Goal: Check status: Check status

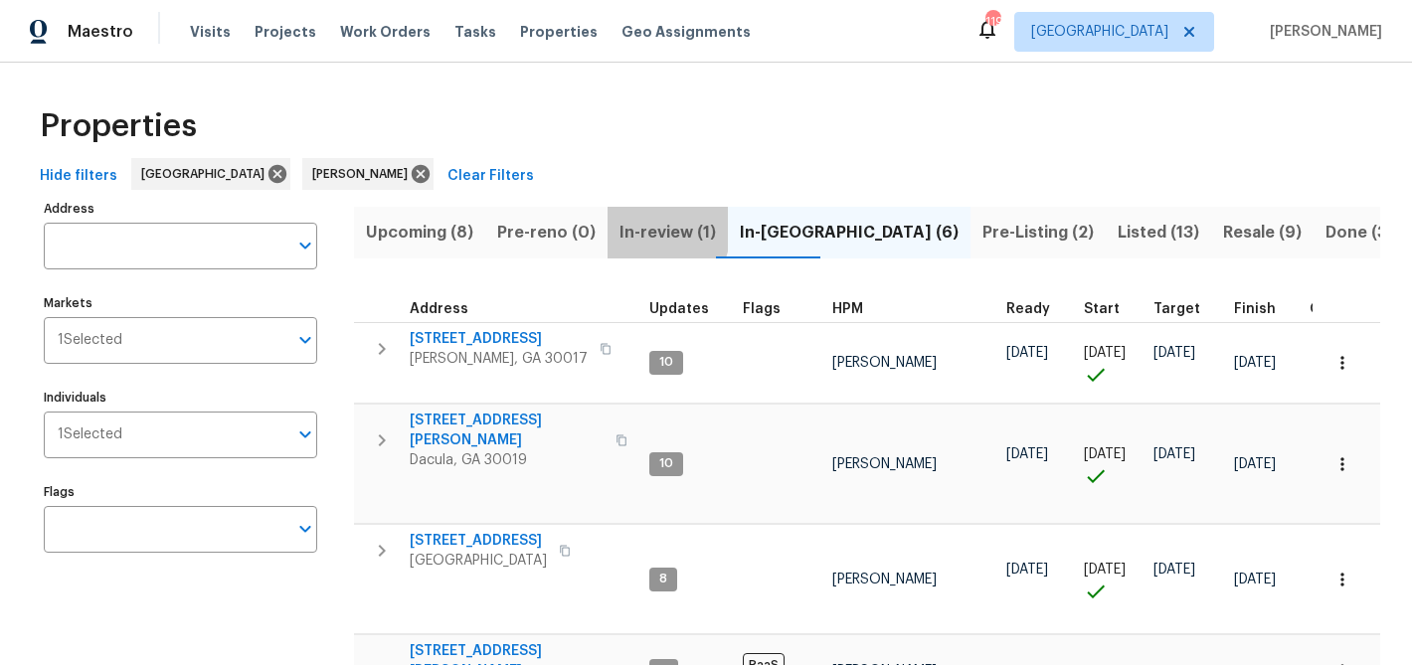
click at [632, 228] on span "In-review (1)" at bounding box center [668, 233] width 96 height 28
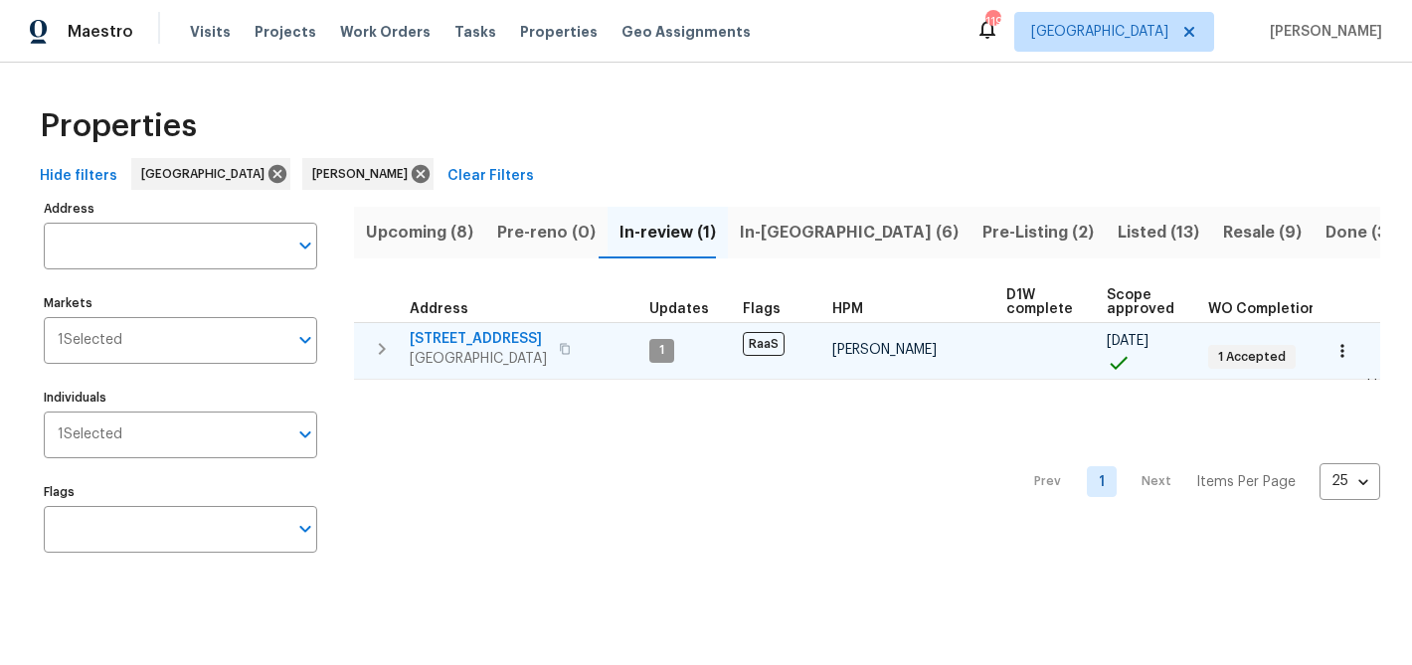
click at [506, 334] on span "[STREET_ADDRESS]" at bounding box center [478, 339] width 137 height 20
click at [374, 359] on icon "button" at bounding box center [382, 349] width 24 height 24
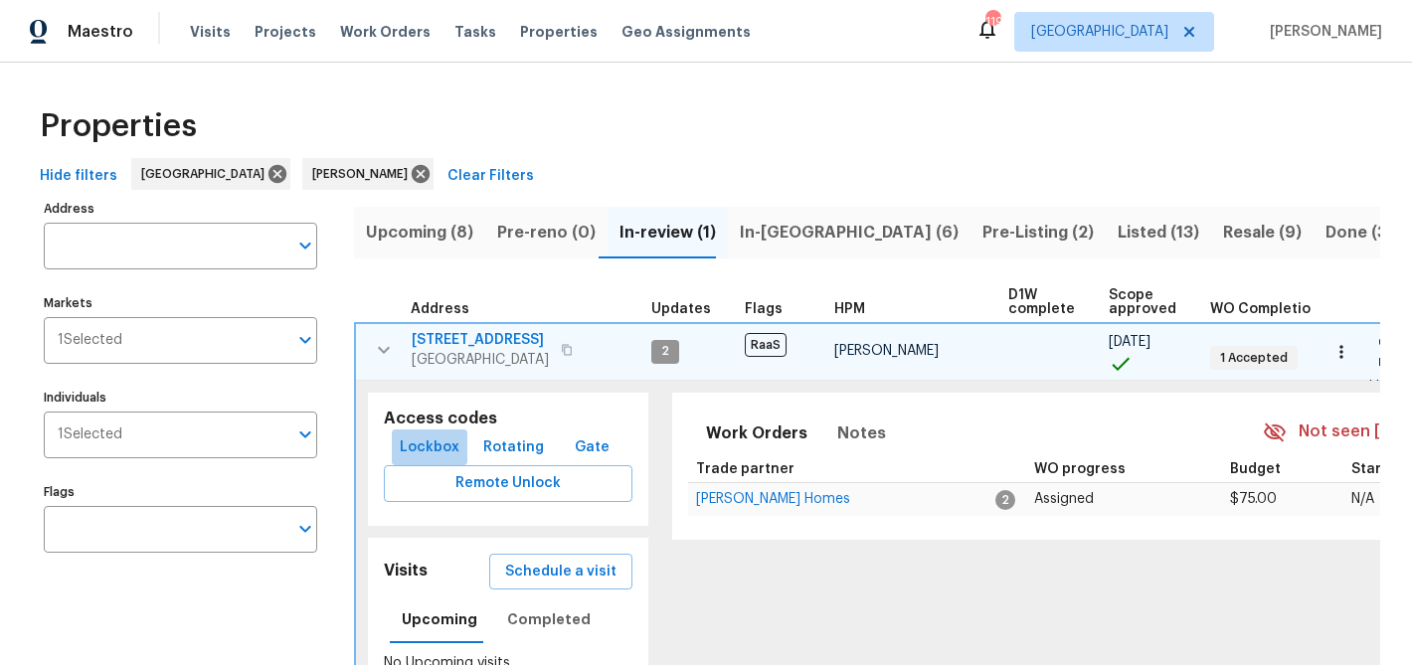
click at [452, 451] on span "Lockbox" at bounding box center [430, 448] width 60 height 25
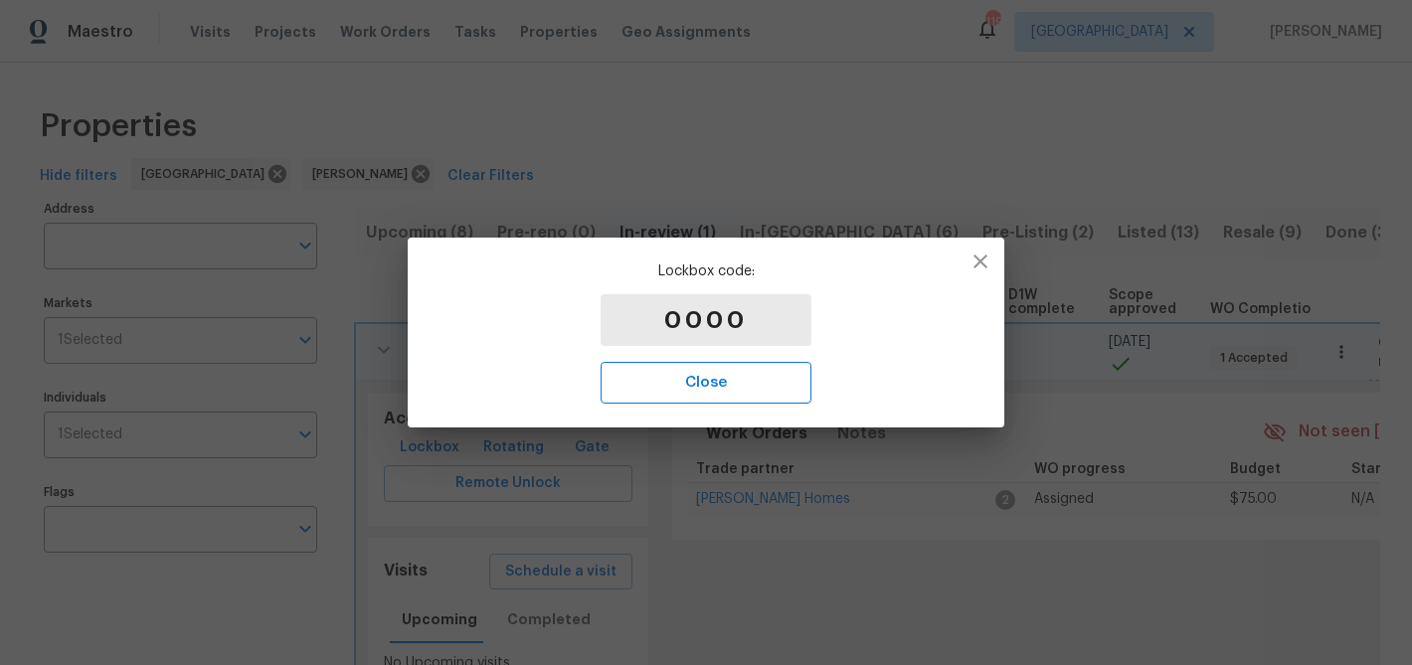
click at [674, 378] on span "Close" at bounding box center [706, 383] width 167 height 26
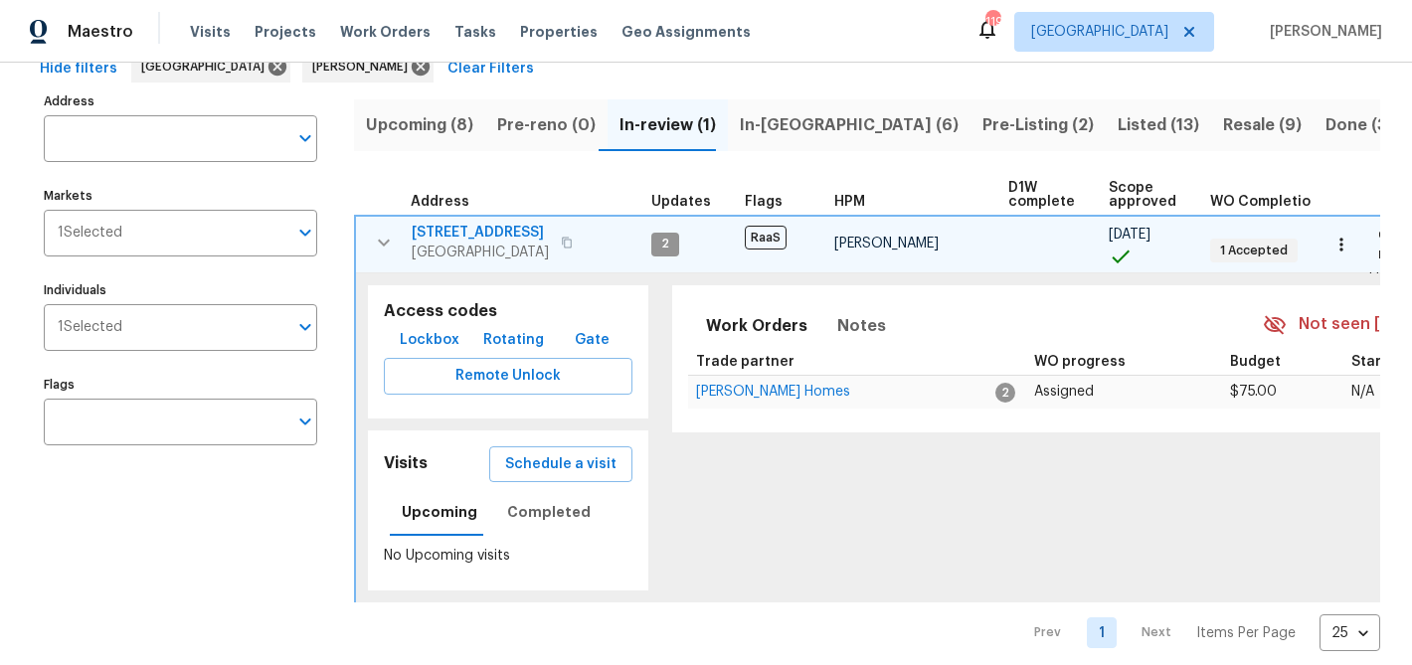
scroll to position [125, 0]
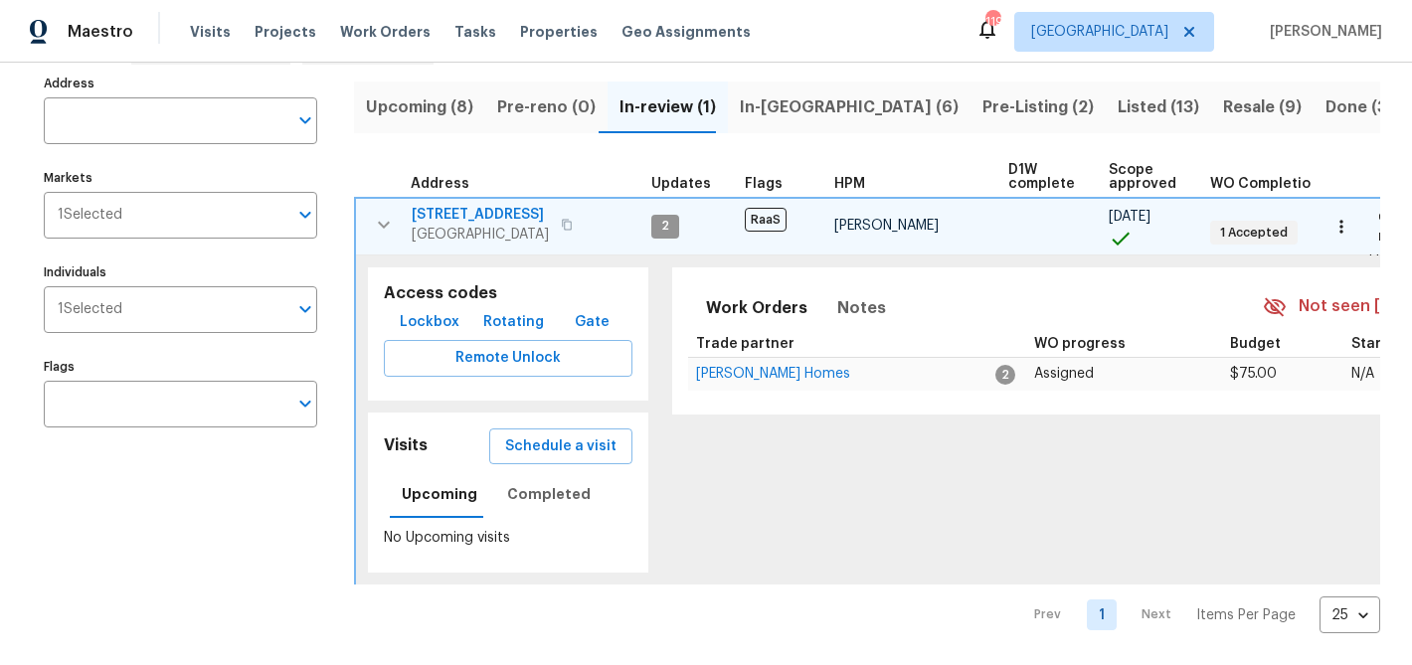
click at [380, 222] on icon "button" at bounding box center [384, 224] width 12 height 7
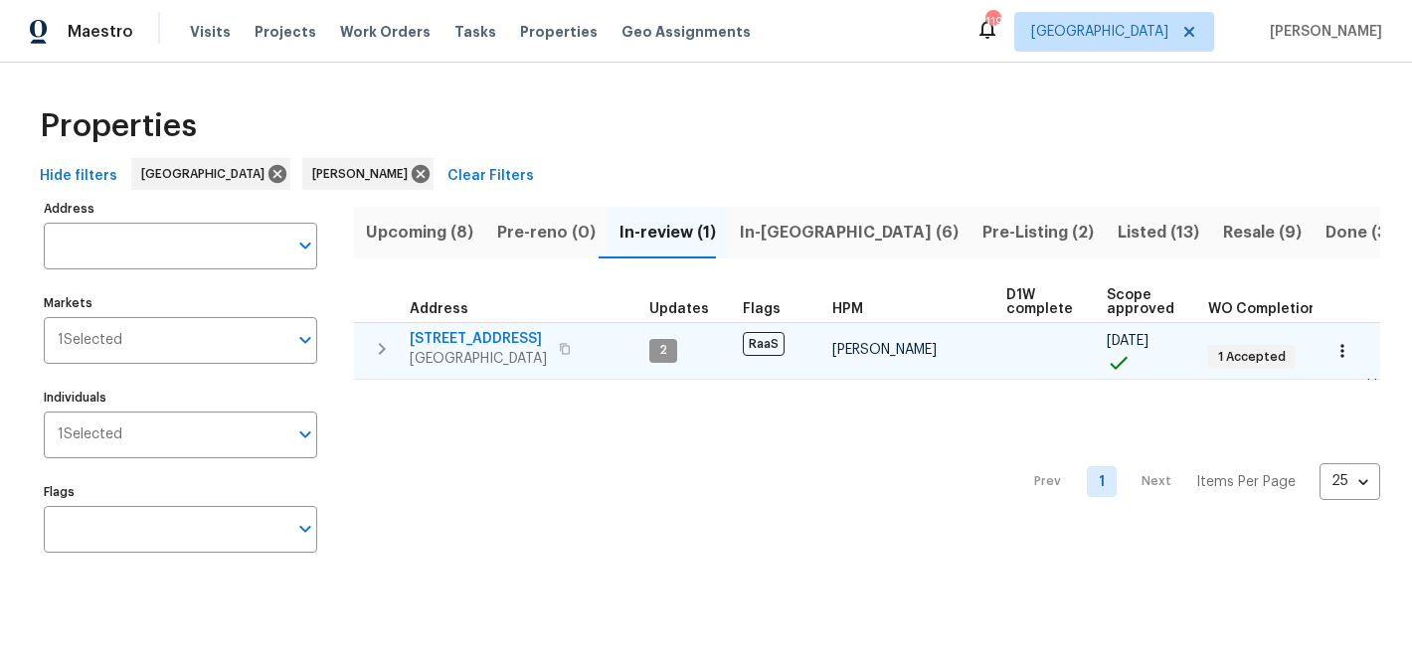
scroll to position [0, 0]
click at [593, 162] on div "Hide filters [GEOGRAPHIC_DATA] [PERSON_NAME] Clear Filters" at bounding box center [706, 176] width 1348 height 37
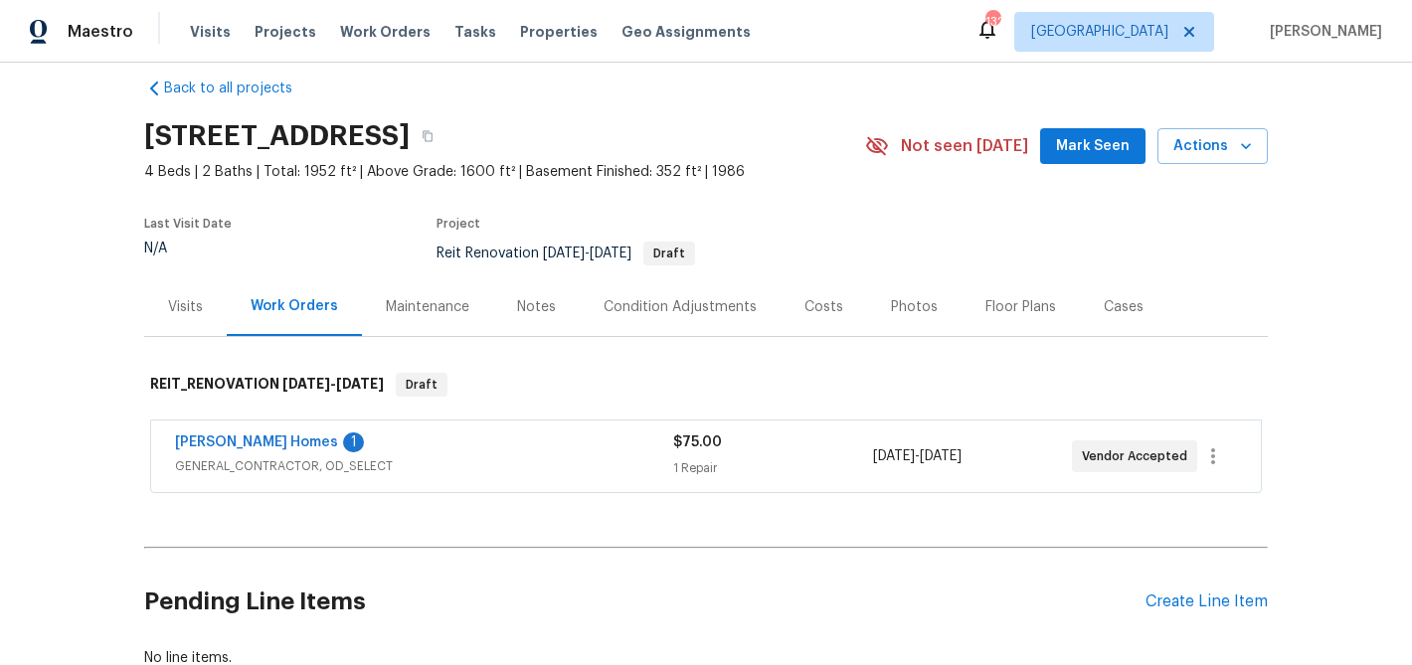
scroll to position [25, 0]
click at [266, 440] on link "[PERSON_NAME] Homes" at bounding box center [256, 442] width 163 height 14
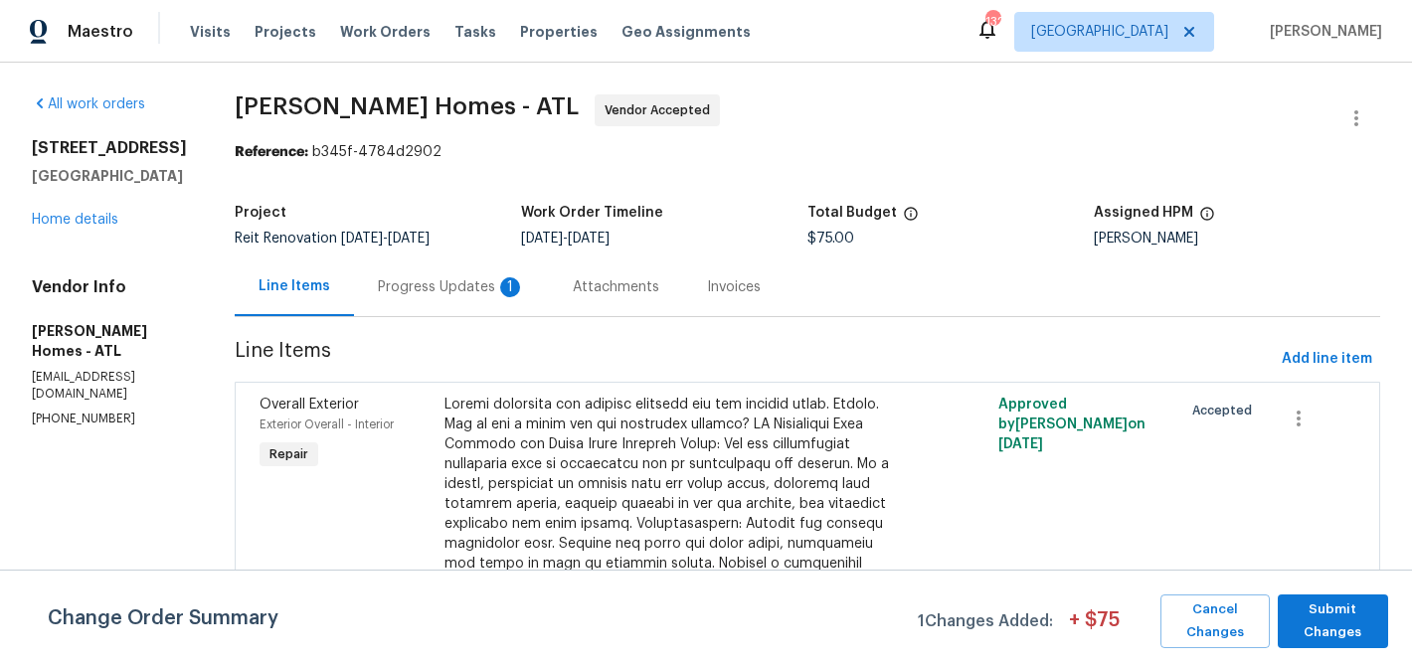
click at [617, 307] on div "Attachments" at bounding box center [616, 287] width 134 height 59
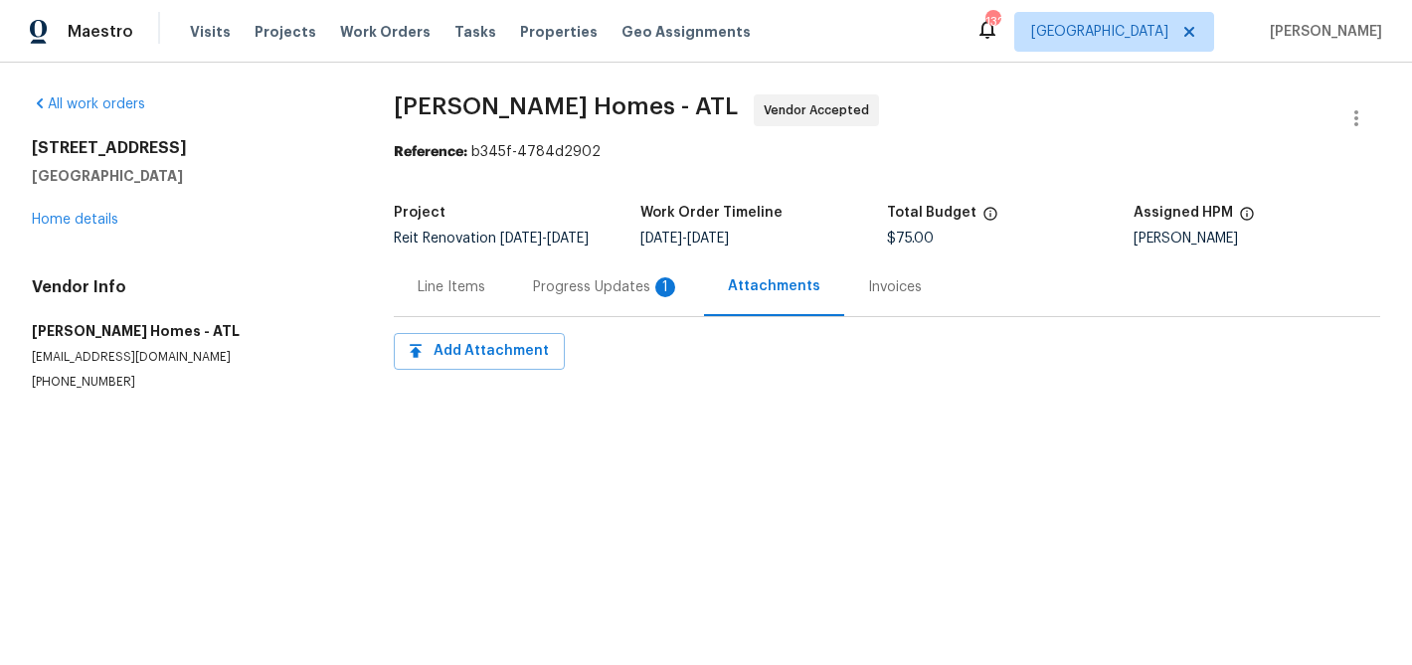
click at [601, 290] on div "Progress Updates 1" at bounding box center [606, 287] width 195 height 59
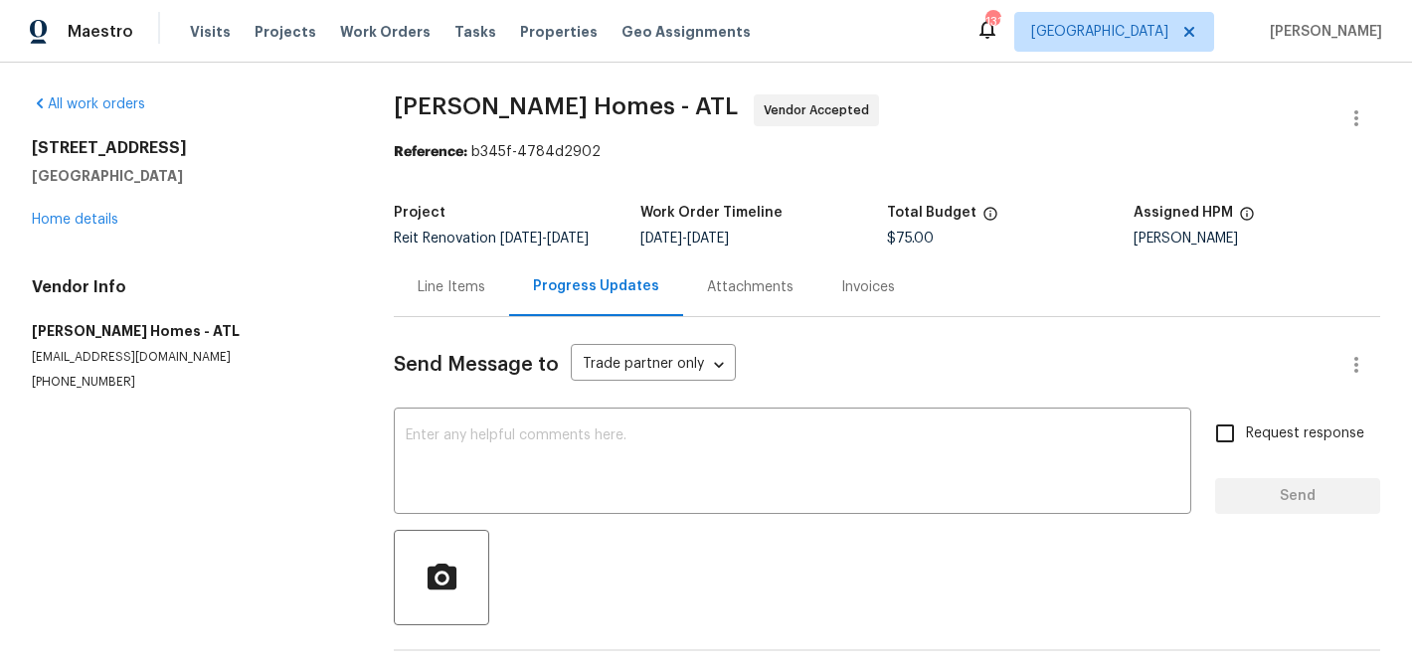
scroll to position [186, 0]
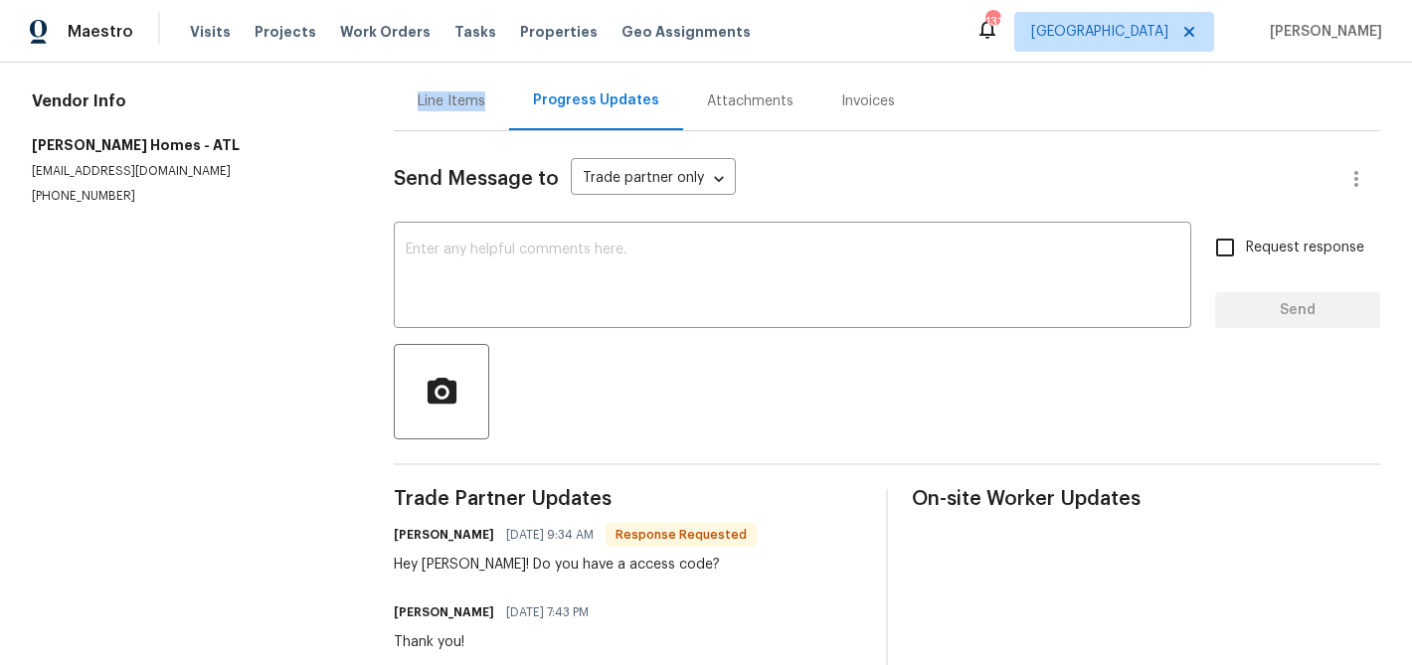
click at [419, 124] on div "Line Items" at bounding box center [451, 101] width 115 height 59
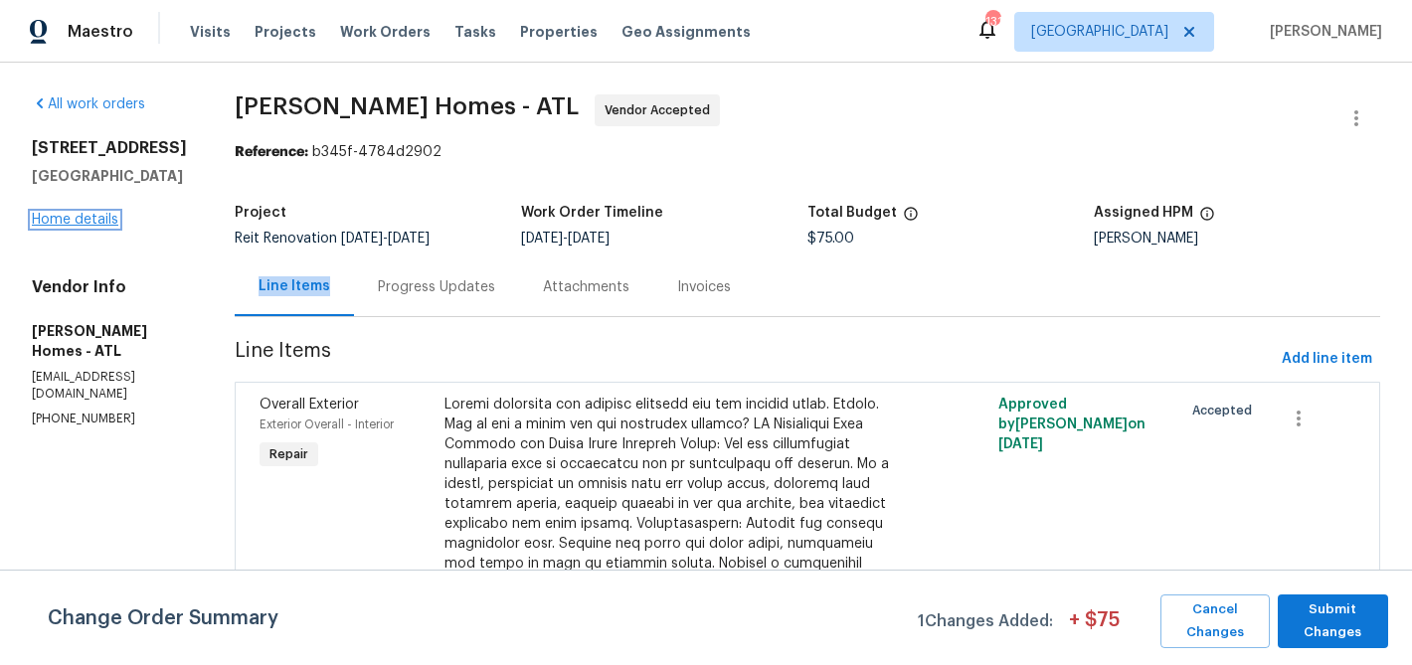
click at [101, 227] on link "Home details" at bounding box center [75, 220] width 87 height 14
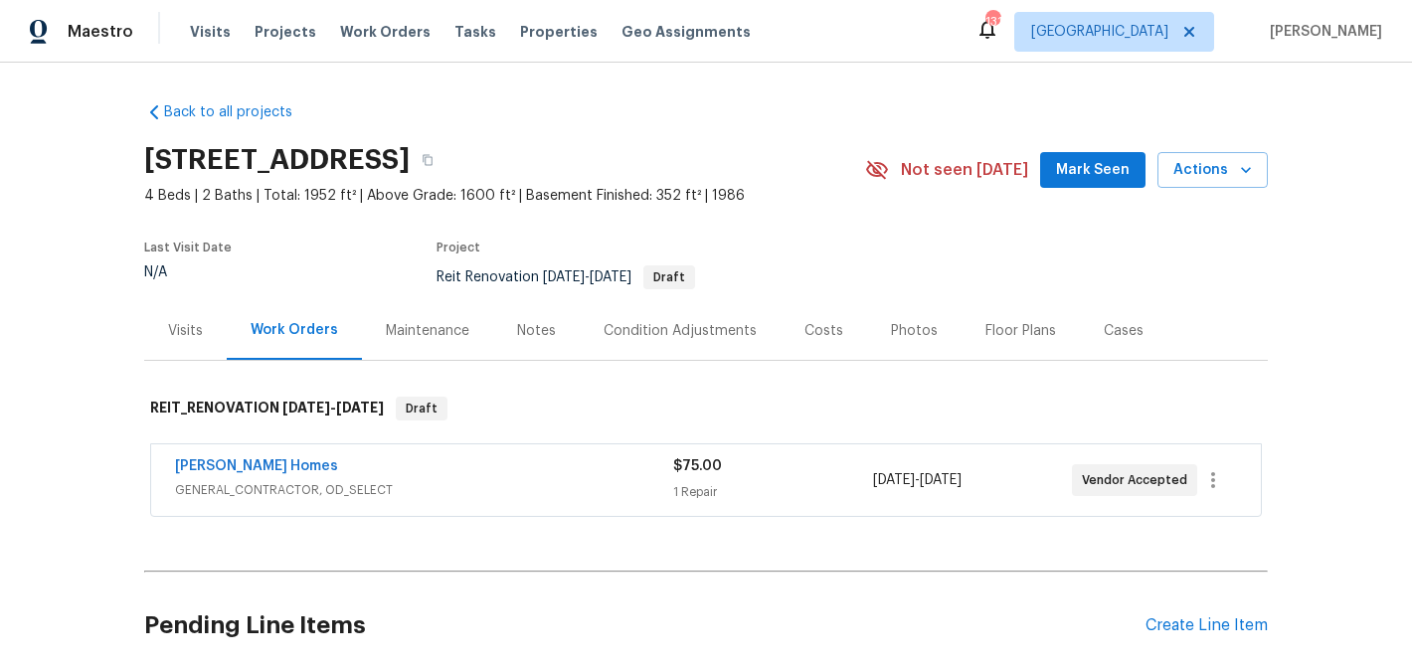
click at [196, 335] on div "Visits" at bounding box center [185, 331] width 35 height 20
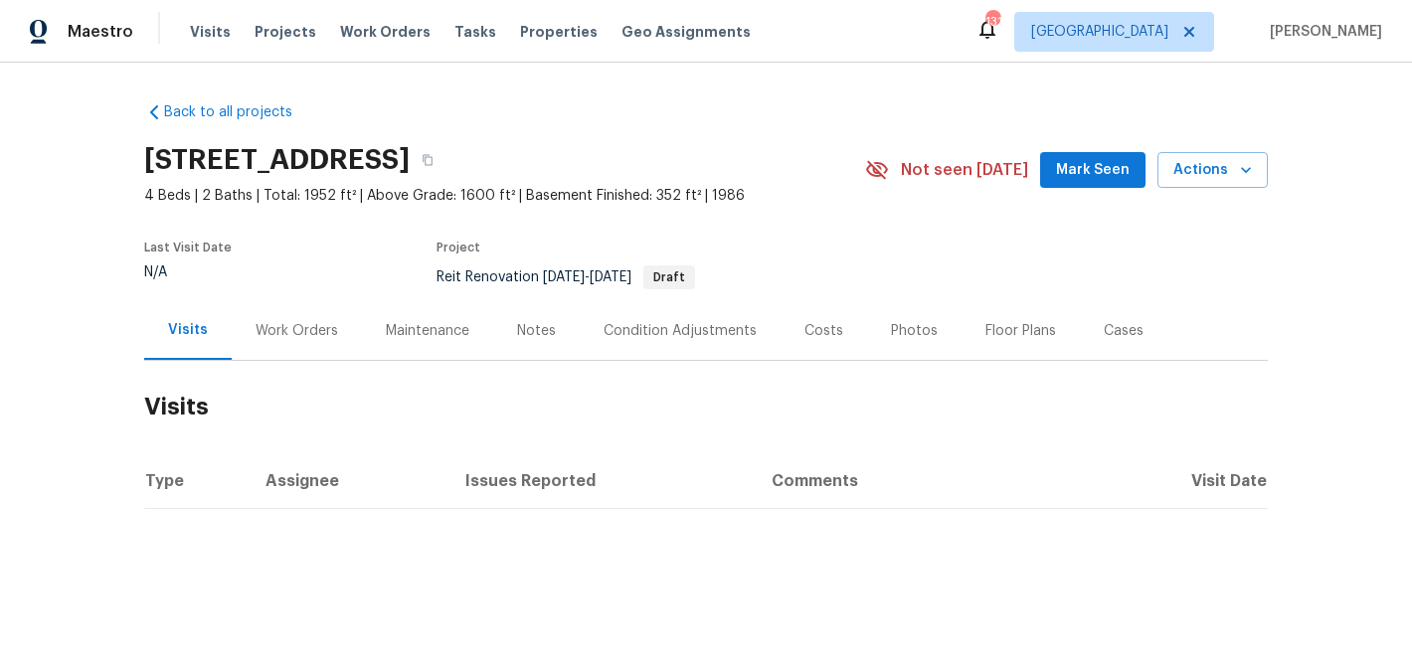
click at [1070, 159] on span "Mark Seen" at bounding box center [1093, 170] width 74 height 25
